Goal: Contribute content

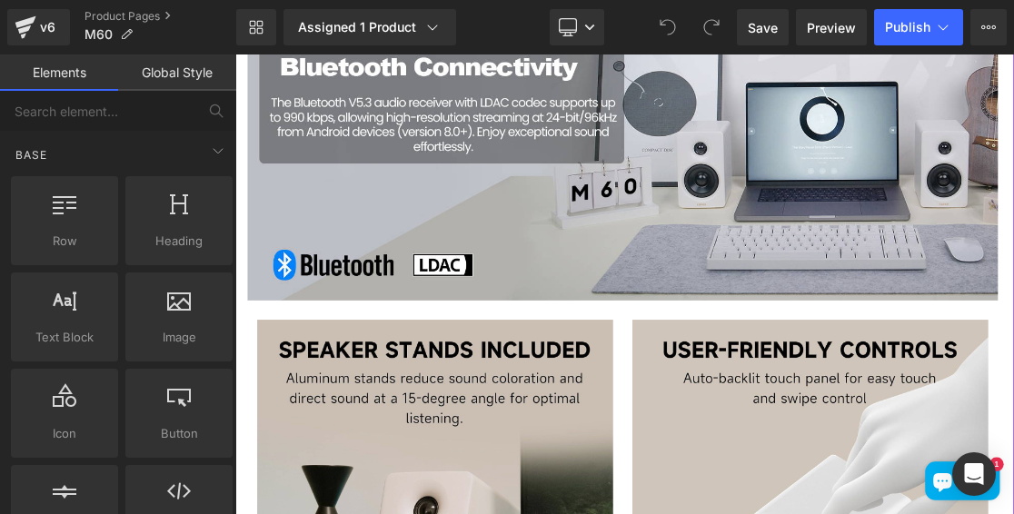
scroll to position [3454, 0]
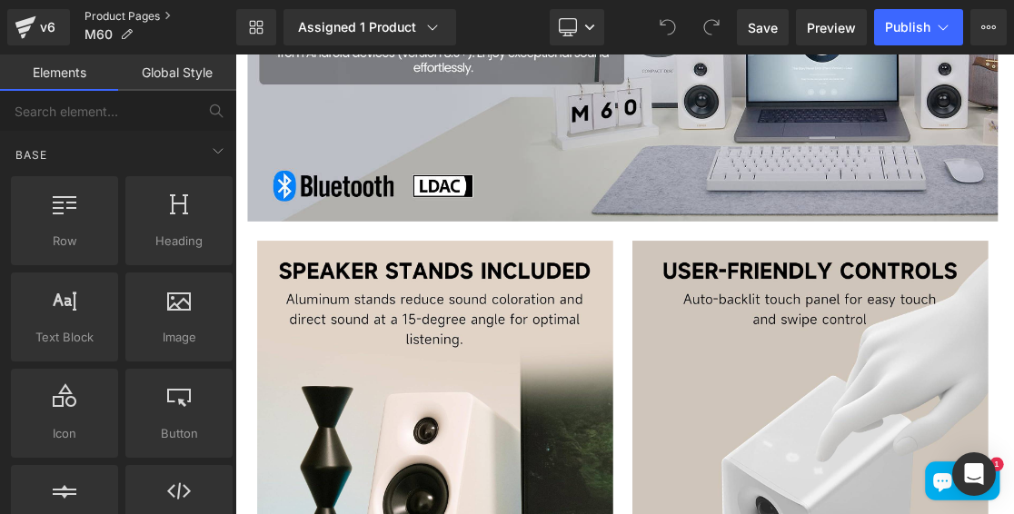
click at [118, 13] on link "Product Pages" at bounding box center [161, 16] width 152 height 15
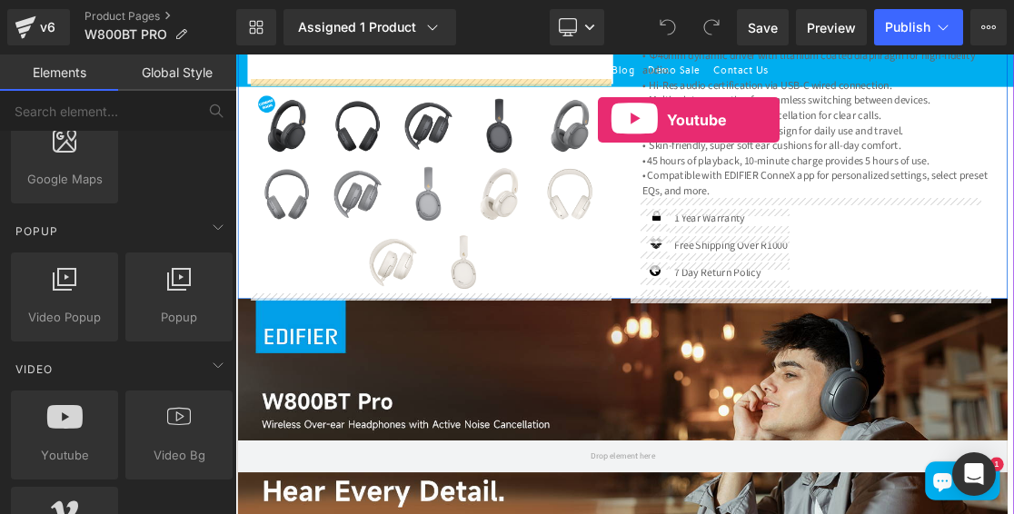
scroll to position [600, 0]
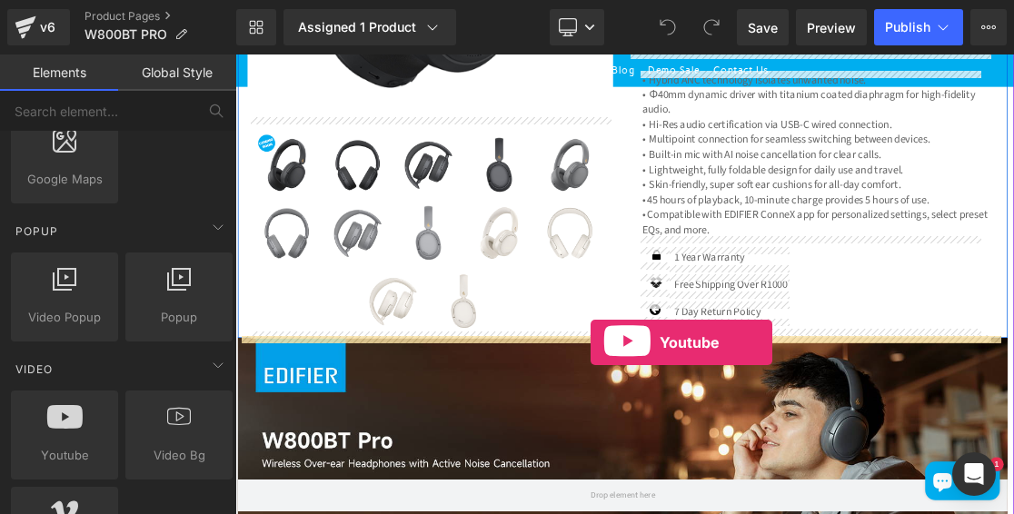
drag, startPoint x: 301, startPoint y: 474, endPoint x: 737, endPoint y: 461, distance: 436.5
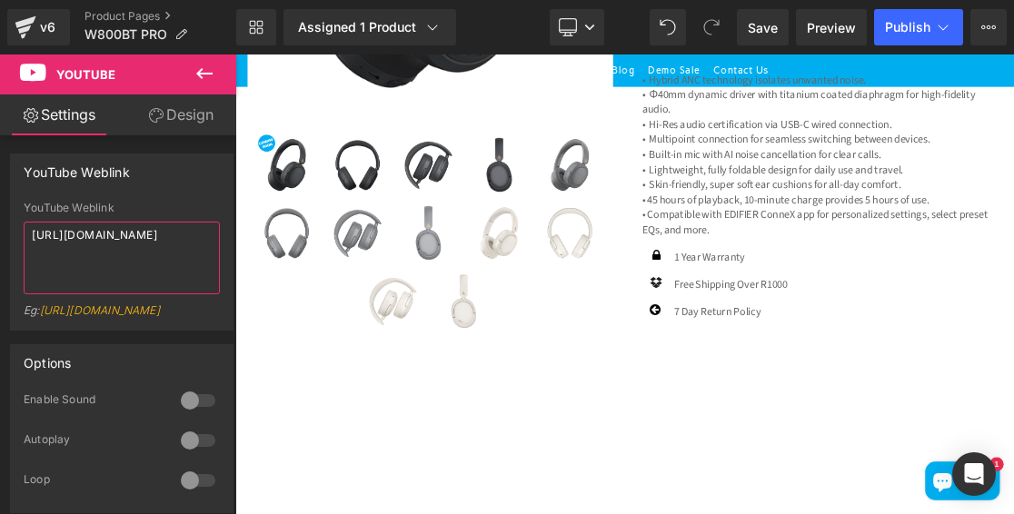
drag, startPoint x: 165, startPoint y: 251, endPoint x: -60, endPoint y: 229, distance: 225.6
click at [0, 229] on html "Youtube You are previewing how the will restyle your page. You can not edit Ele…" at bounding box center [507, 257] width 1014 height 514
paste textarea "youtu.be/UwM8KOHOjjU?si=MwKoq_sSBR89nEni"
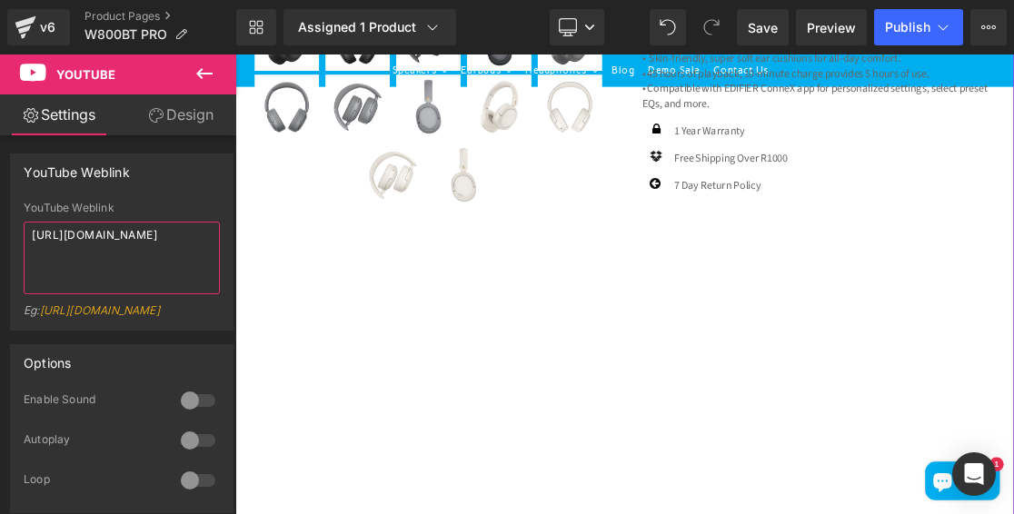
scroll to position [782, 0]
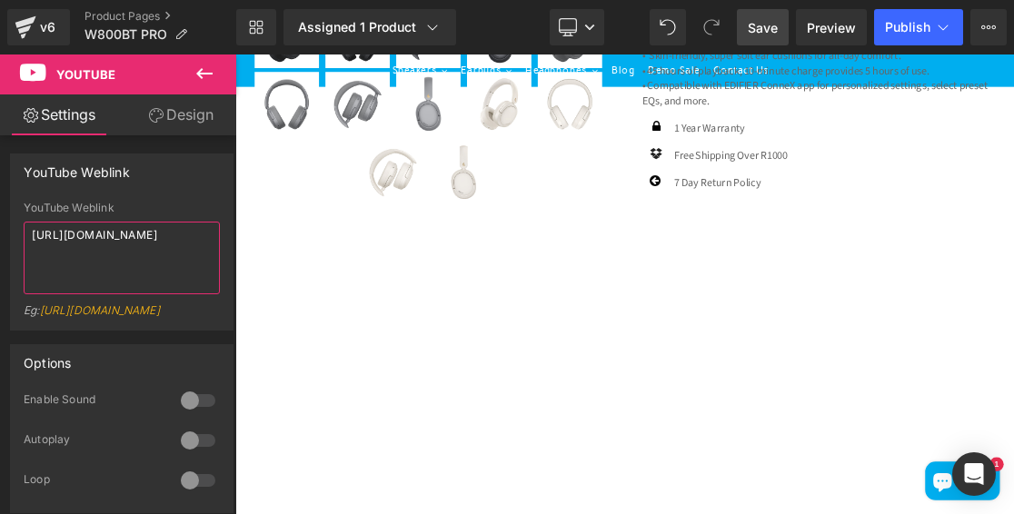
type textarea "https://youtu.be/UwM8KOHOjjU?si=MwKoq_sSBR89nEni"
click at [758, 33] on span "Save" at bounding box center [763, 27] width 30 height 19
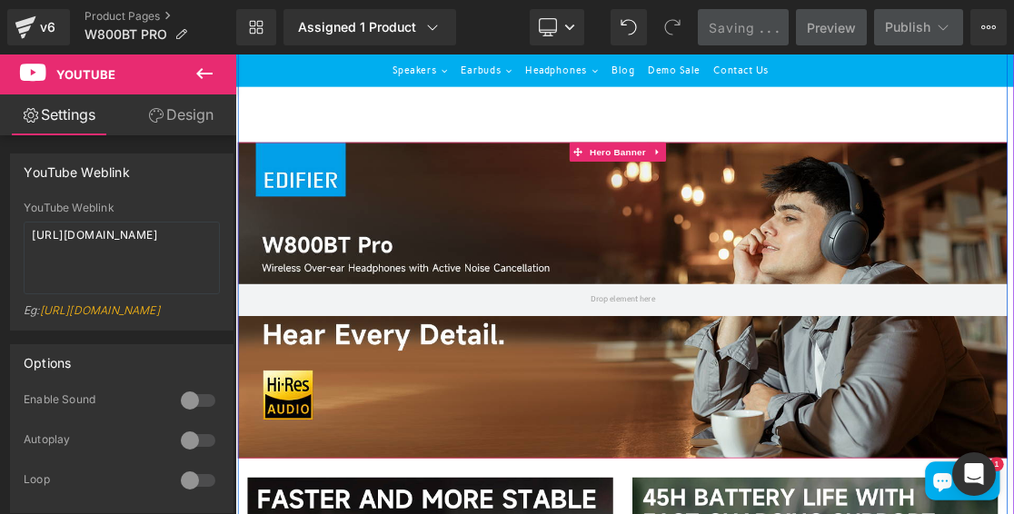
scroll to position [1691, 0]
